Goal: Information Seeking & Learning: Learn about a topic

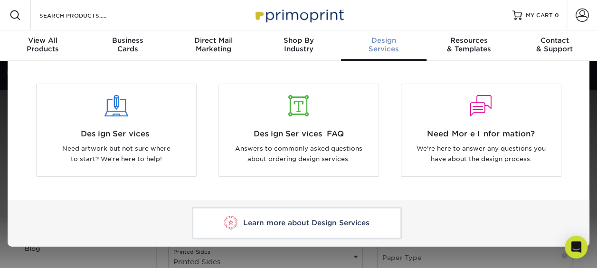
click at [385, 45] on div "Design Services" at bounding box center [384, 44] width 86 height 17
click at [132, 125] on div at bounding box center [117, 112] width 160 height 33
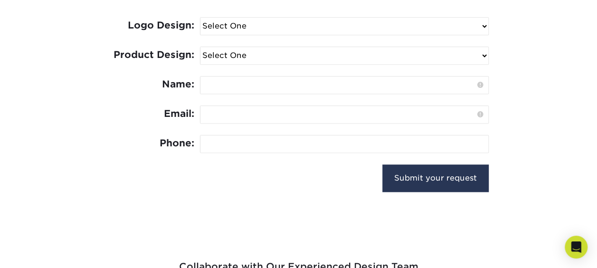
scroll to position [399, 0]
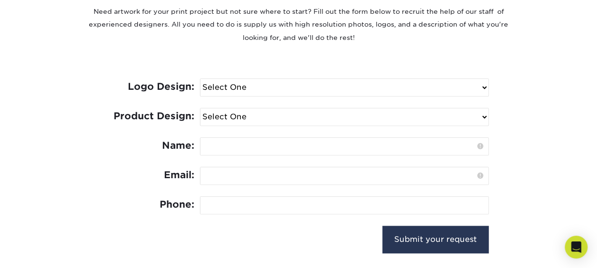
click at [301, 85] on select "Select One I need a logo design: $300 No thank you" at bounding box center [345, 87] width 288 height 17
select select "No Logo"
click at [201, 79] on select "Select One I need a logo design: $300 No thank you" at bounding box center [345, 87] width 288 height 17
click at [291, 120] on select "Select One Logo Design Only Design Edits Banner Design: $50.00 Bookmark Design:…" at bounding box center [345, 116] width 288 height 17
select select "Edits"
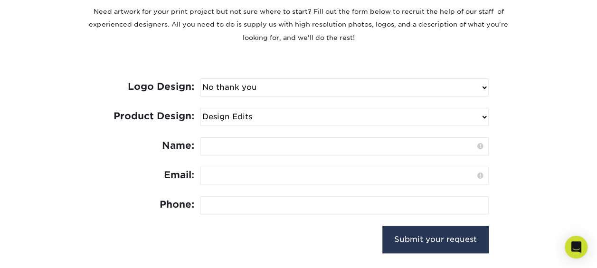
click at [201, 108] on select "Select One Logo Design Only Design Edits Banner Design: $50.00 Bookmark Design:…" at bounding box center [345, 116] width 288 height 17
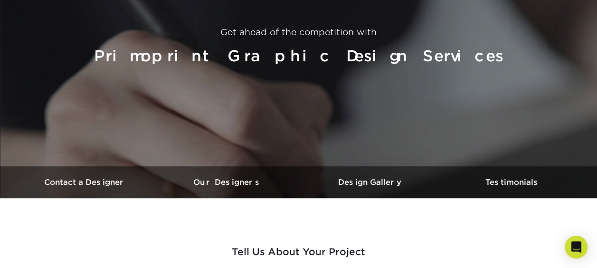
scroll to position [198, 0]
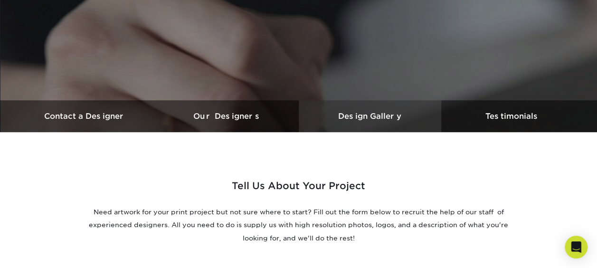
click at [354, 114] on h3 "Design Gallery" at bounding box center [370, 116] width 143 height 9
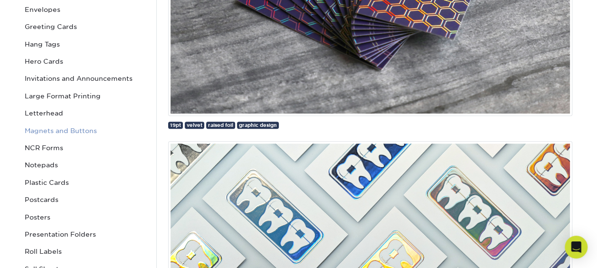
scroll to position [273, 0]
click at [79, 133] on link "Magnets and Buttons" at bounding box center [85, 131] width 128 height 17
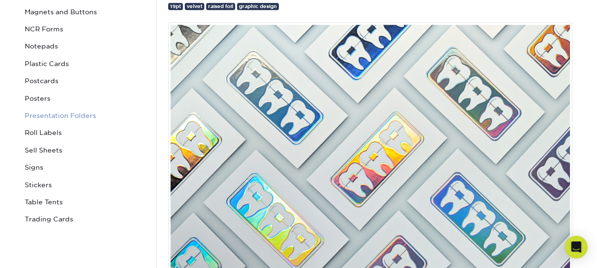
scroll to position [393, 0]
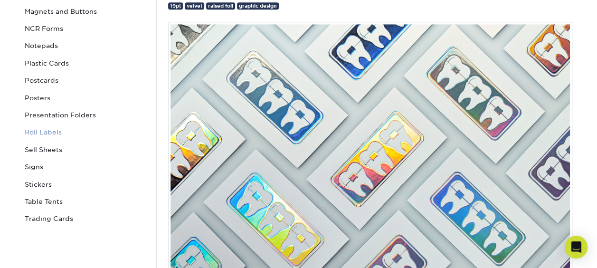
click at [49, 136] on link "Roll Labels" at bounding box center [85, 132] width 128 height 17
click at [33, 166] on link "Signs" at bounding box center [85, 166] width 128 height 17
click at [53, 200] on link "Table Tents" at bounding box center [85, 201] width 128 height 17
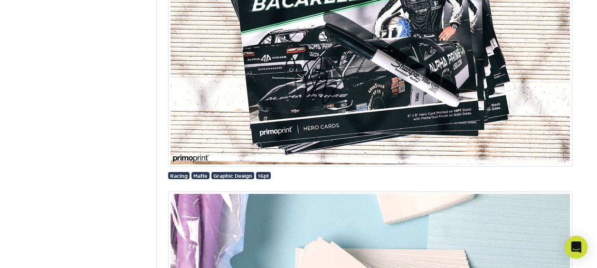
scroll to position [5299, 0]
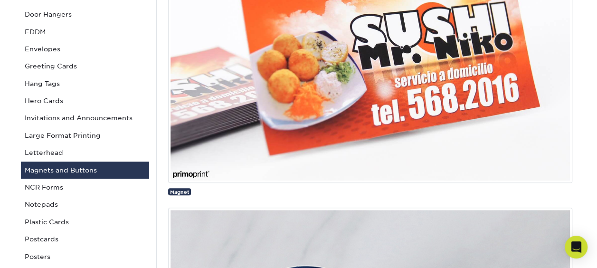
scroll to position [210, 0]
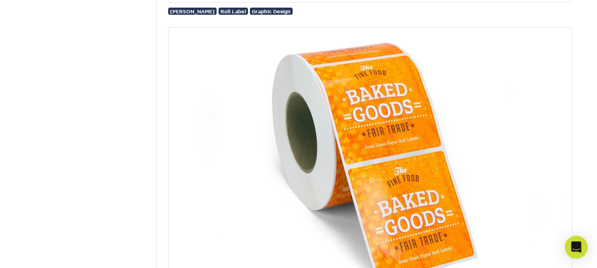
scroll to position [1640, 0]
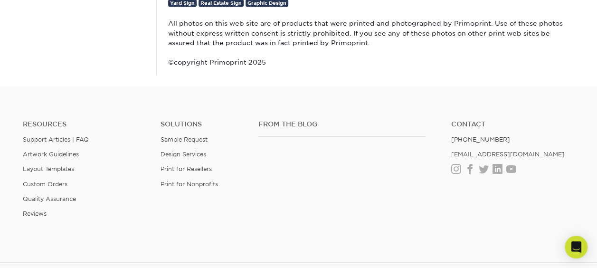
scroll to position [816, 0]
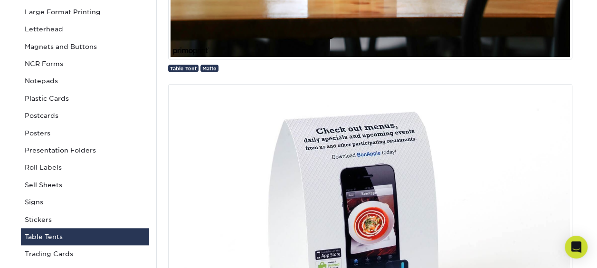
scroll to position [465, 0]
